Goal: Task Accomplishment & Management: Use online tool/utility

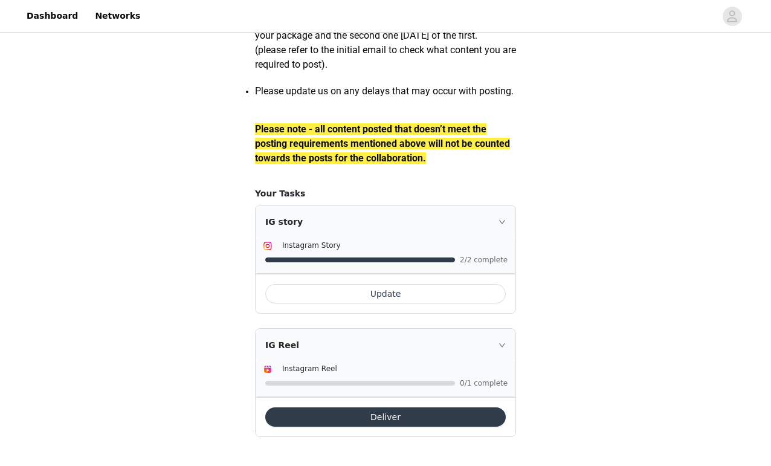
scroll to position [1735, 0]
click at [479, 416] on button "Deliver" at bounding box center [385, 416] width 241 height 19
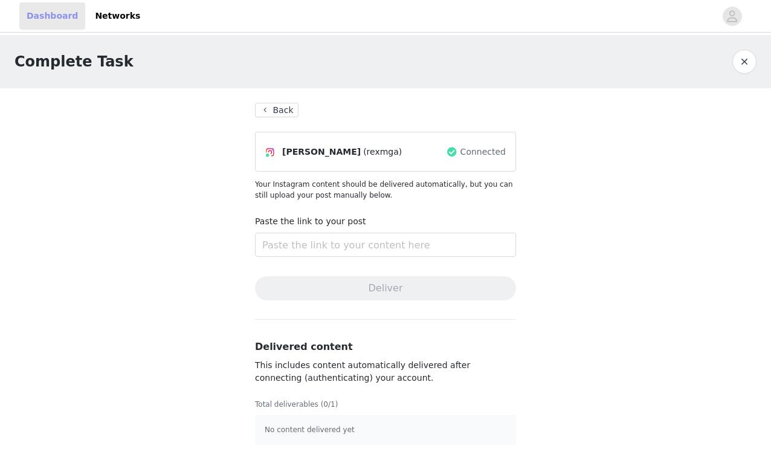
click at [71, 16] on link "Dashboard" at bounding box center [52, 15] width 66 height 27
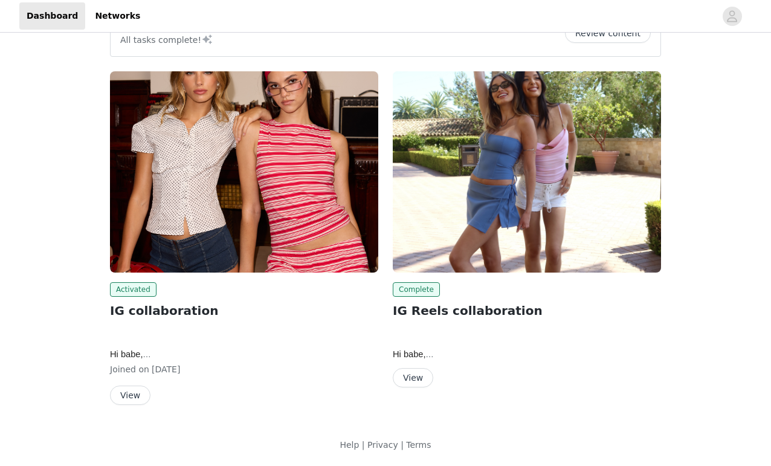
click at [130, 390] on button "View" at bounding box center [130, 395] width 40 height 19
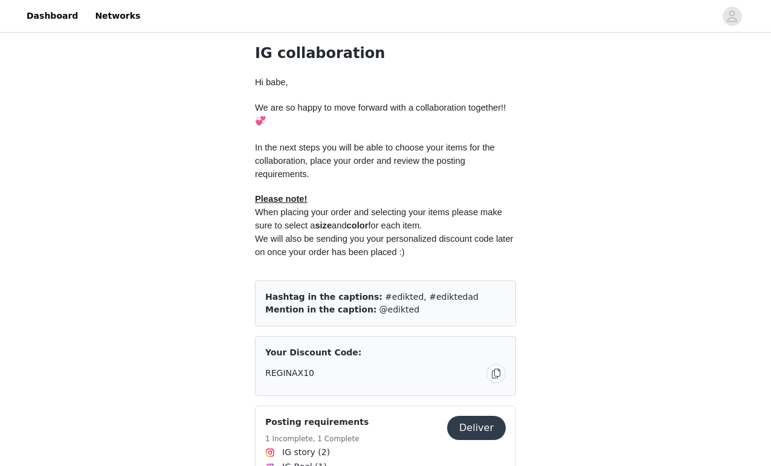
scroll to position [661, 0]
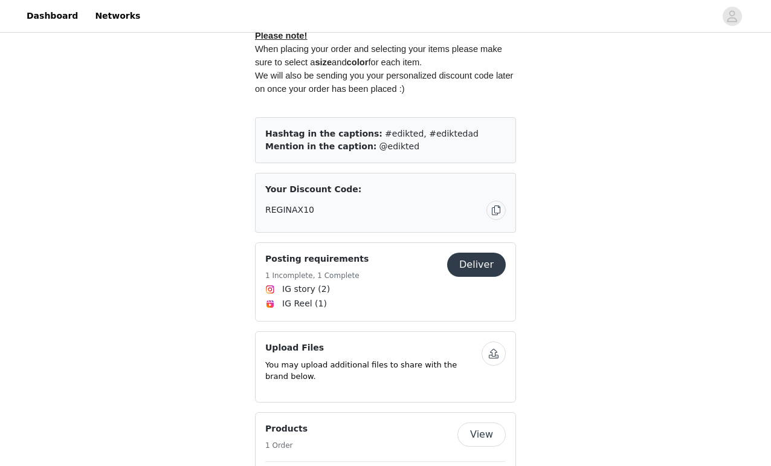
click at [480, 260] on button "Deliver" at bounding box center [476, 265] width 59 height 24
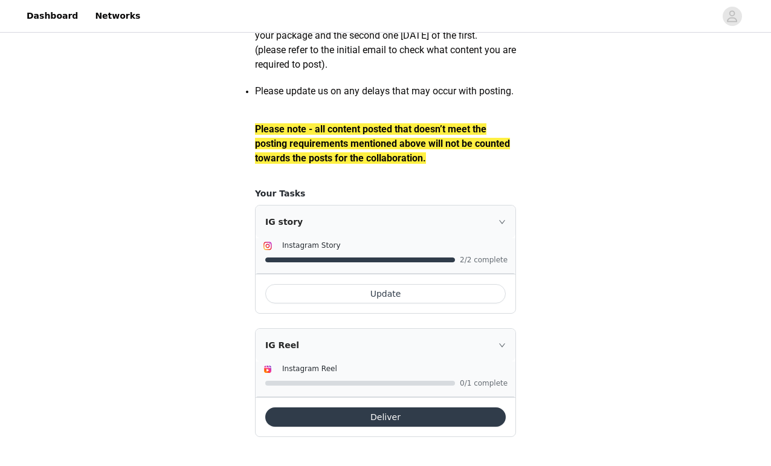
scroll to position [1735, 0]
click at [499, 345] on icon "icon: right" at bounding box center [502, 345] width 7 height 7
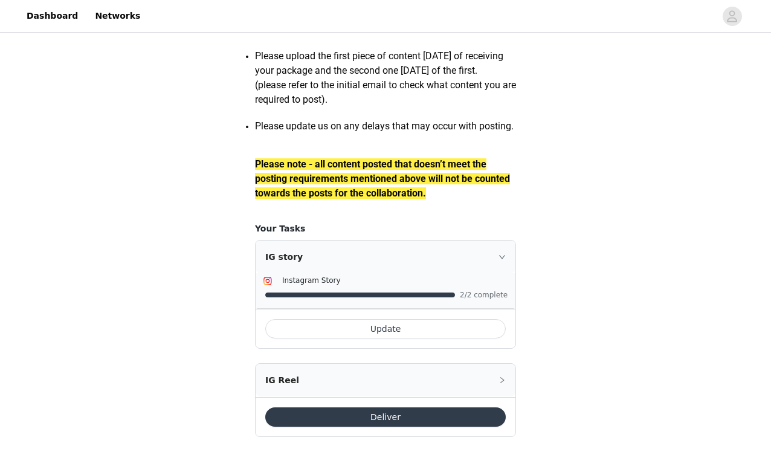
scroll to position [1700, 0]
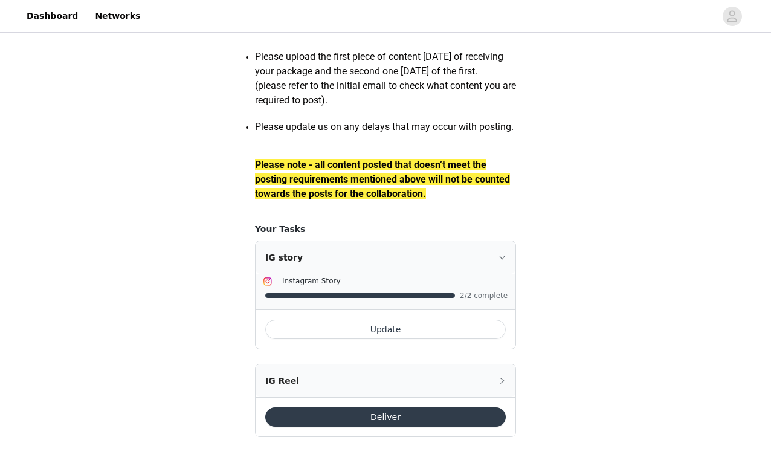
click at [501, 379] on icon "icon: right" at bounding box center [502, 380] width 7 height 7
